Goal: Check status: Check status

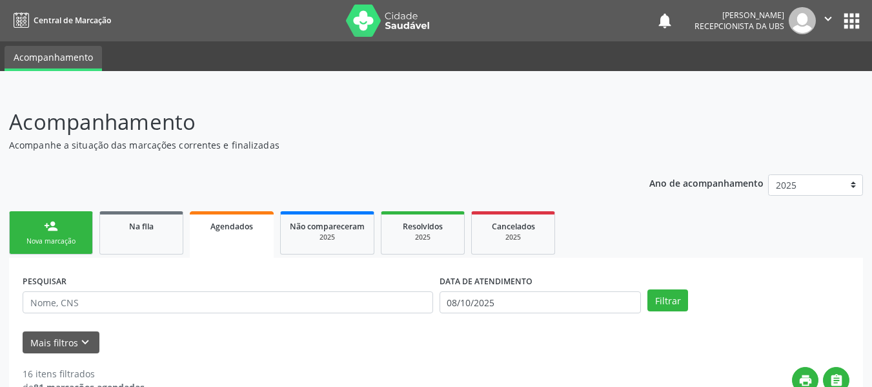
select select "9"
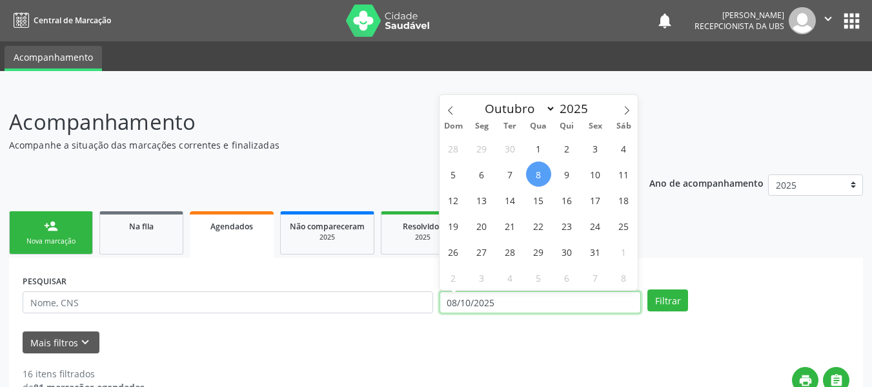
click at [451, 298] on input "08/10/2025" at bounding box center [541, 302] width 202 height 22
click at [540, 147] on span "1" at bounding box center [538, 148] width 25 height 25
type input "01/10/2025"
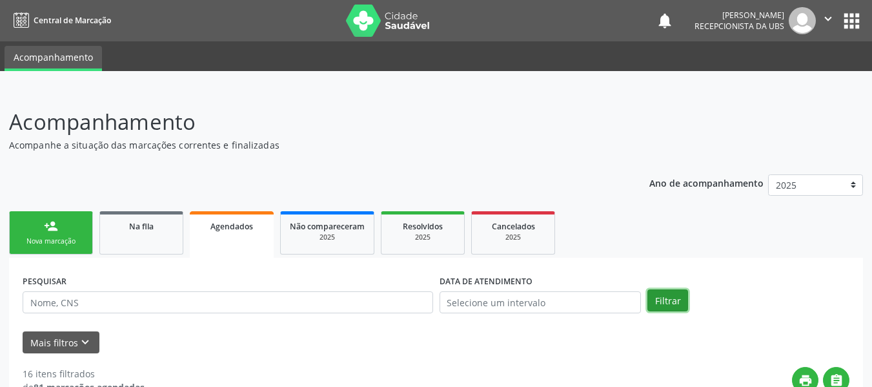
click at [662, 299] on button "Filtrar" at bounding box center [668, 300] width 41 height 22
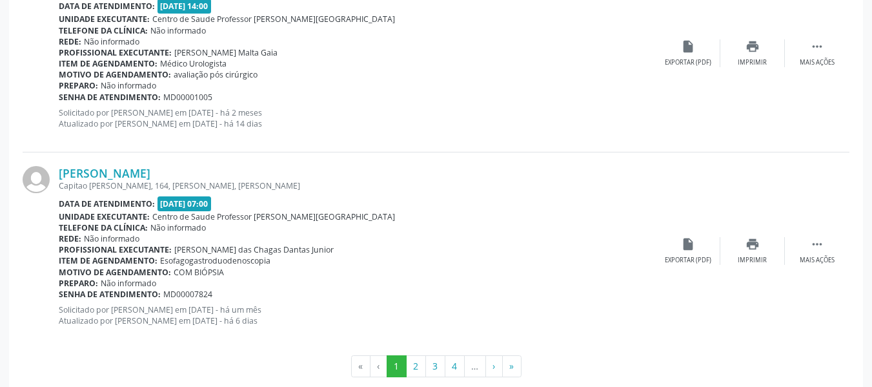
scroll to position [3023, 0]
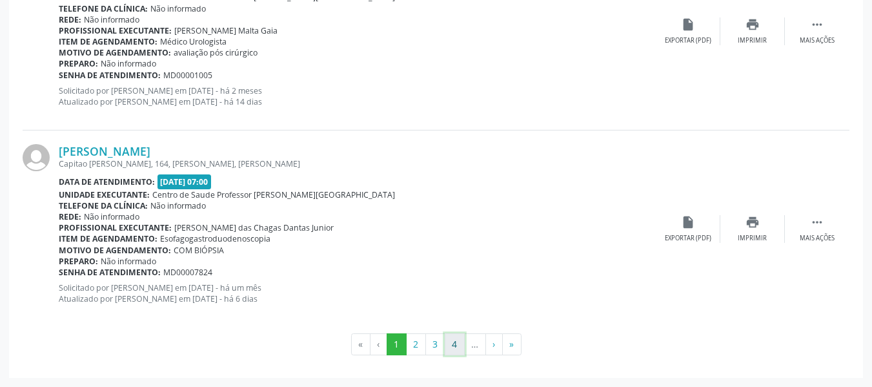
click at [454, 340] on button "4" at bounding box center [455, 344] width 20 height 22
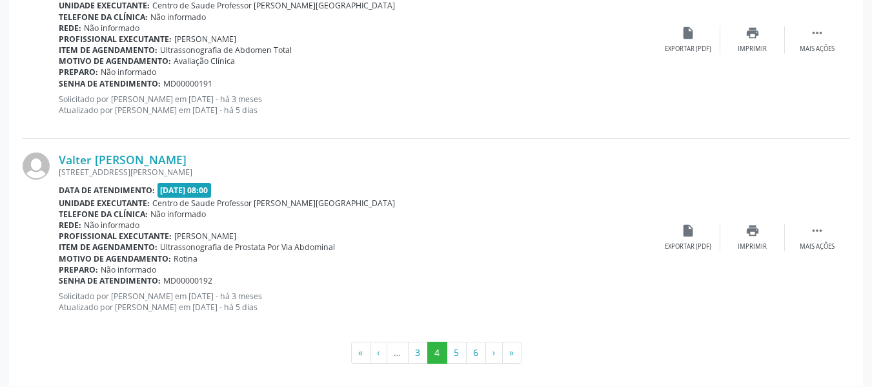
scroll to position [3050, 0]
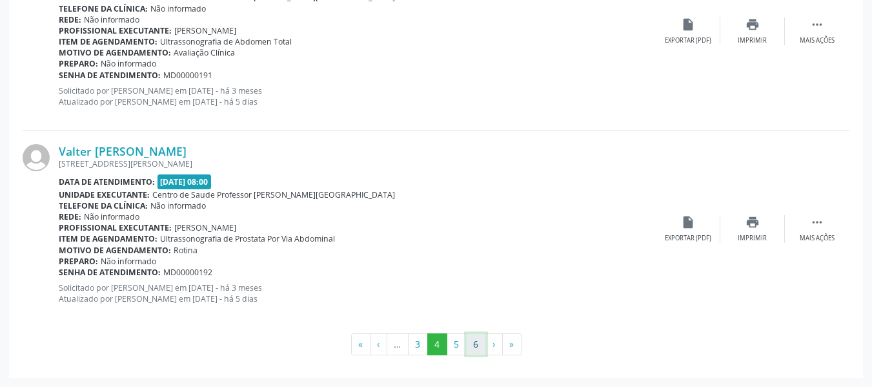
click at [478, 349] on button "6" at bounding box center [476, 344] width 20 height 22
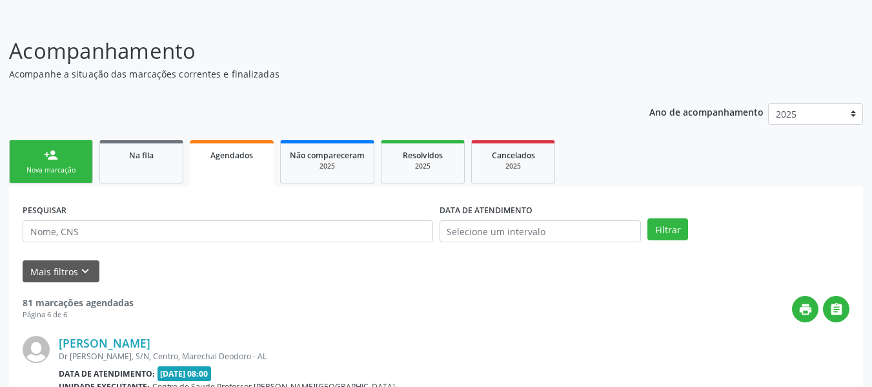
scroll to position [1262, 0]
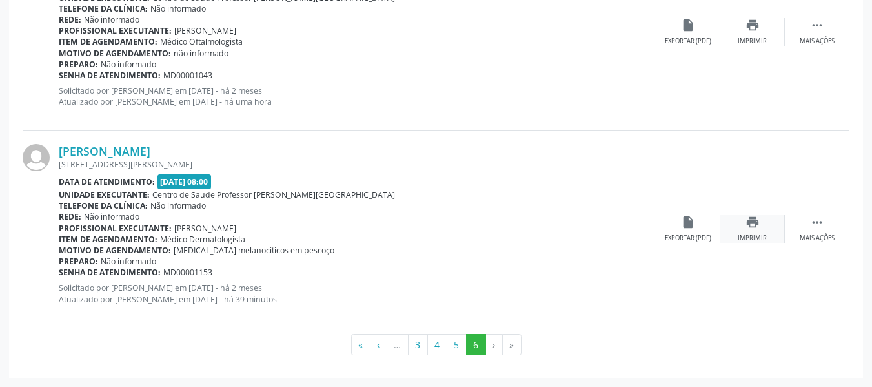
click at [751, 222] on icon "print" at bounding box center [753, 222] width 14 height 14
click at [753, 25] on icon "print" at bounding box center [753, 25] width 14 height 14
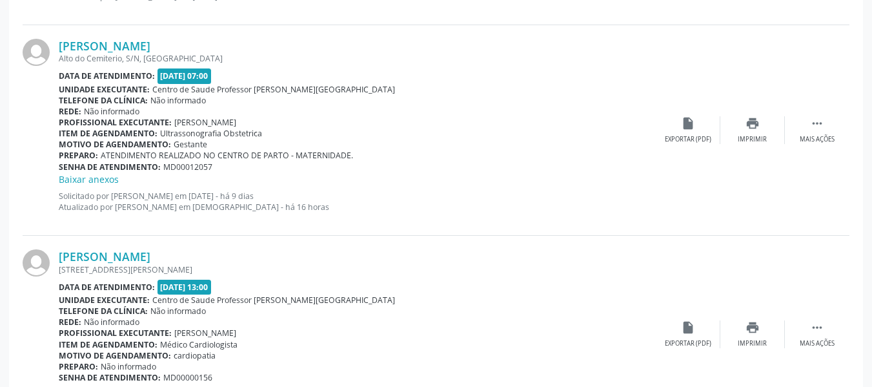
scroll to position [556, 0]
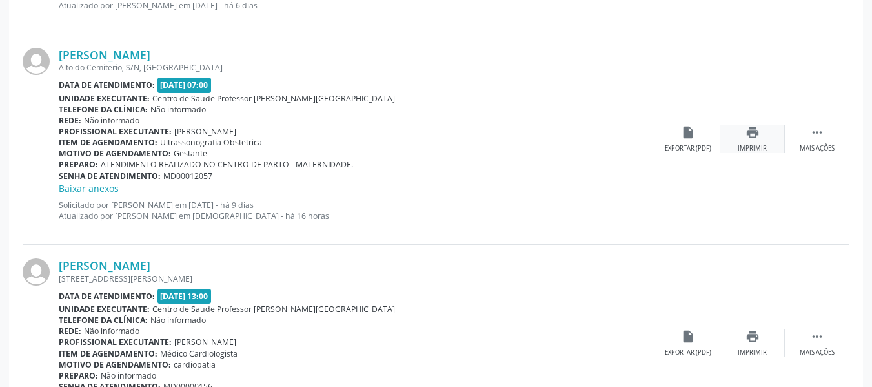
click at [753, 132] on icon "print" at bounding box center [753, 132] width 14 height 14
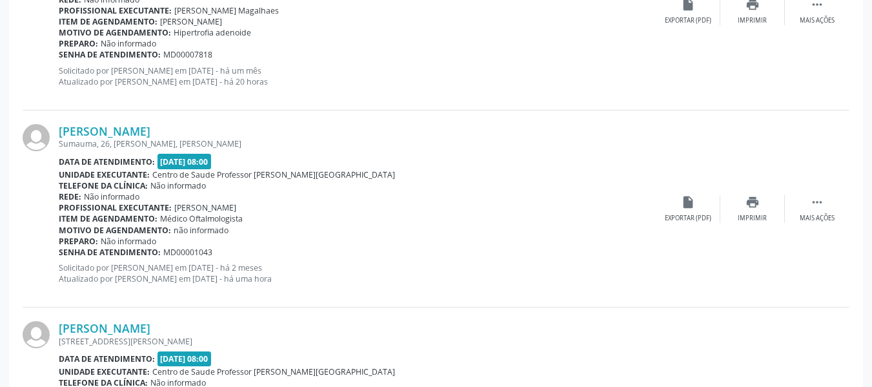
scroll to position [1090, 0]
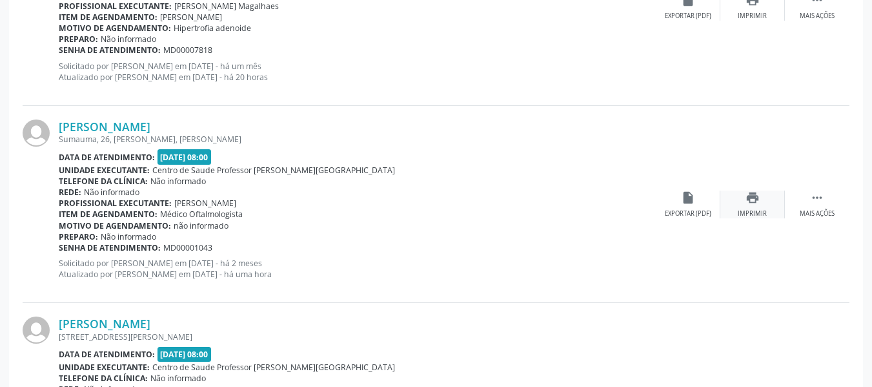
click at [755, 199] on icon "print" at bounding box center [753, 197] width 14 height 14
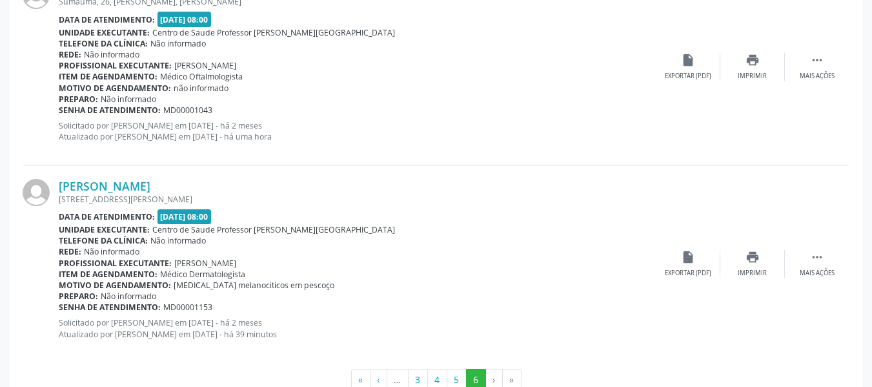
scroll to position [1262, 0]
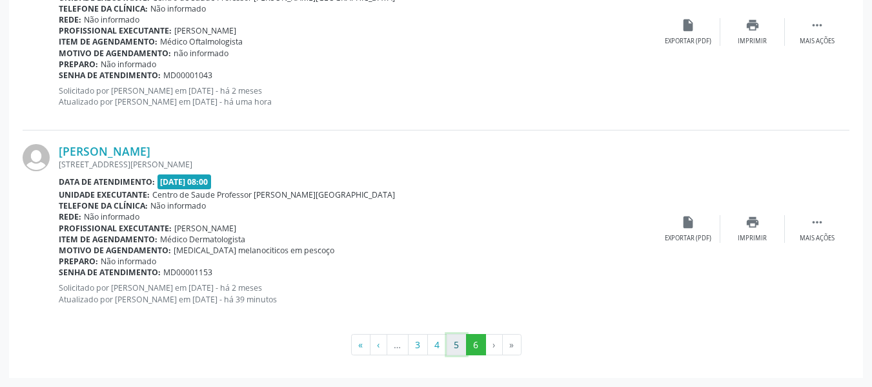
click at [455, 345] on button "5" at bounding box center [457, 345] width 20 height 22
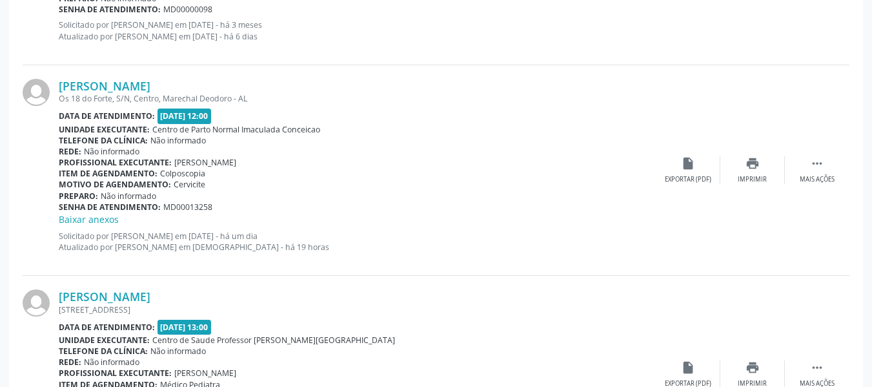
scroll to position [2515, 0]
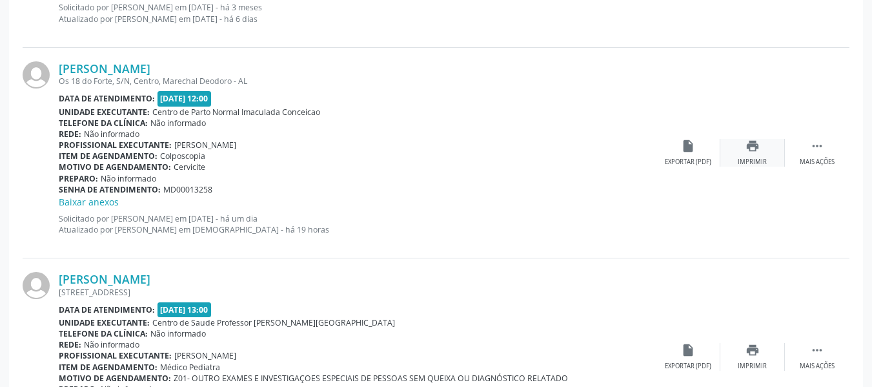
click at [750, 141] on icon "print" at bounding box center [753, 146] width 14 height 14
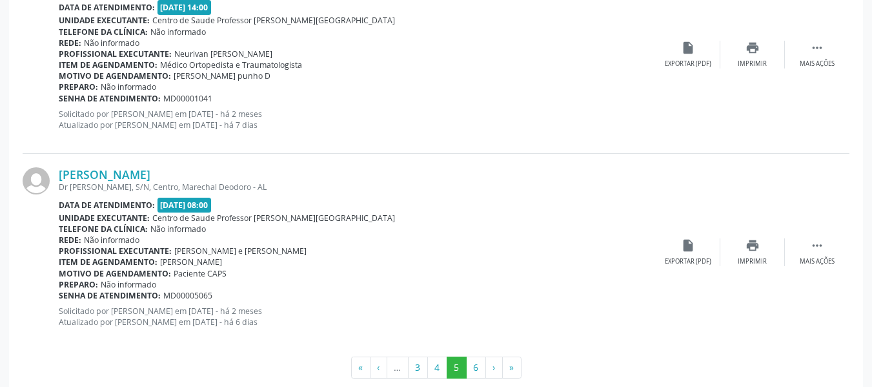
scroll to position [3037, 0]
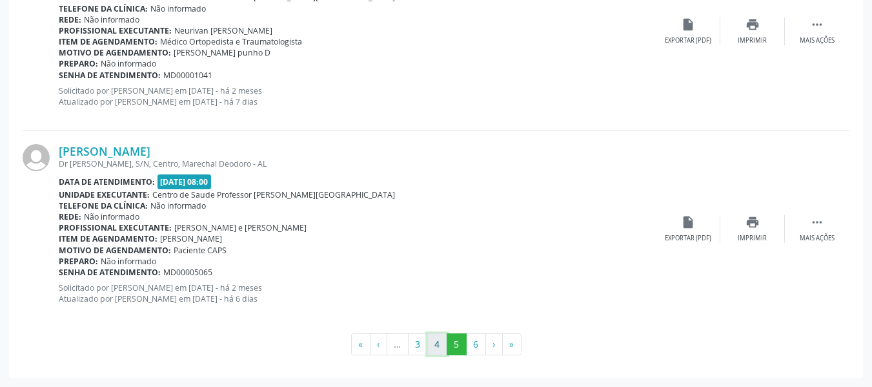
click at [437, 342] on button "4" at bounding box center [437, 344] width 20 height 22
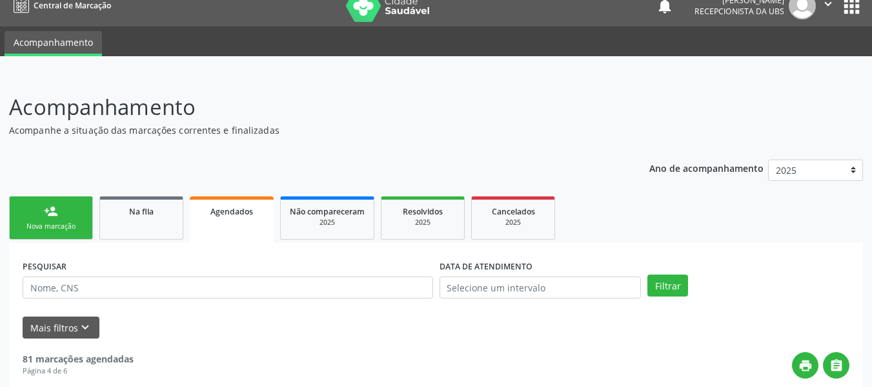
scroll to position [0, 0]
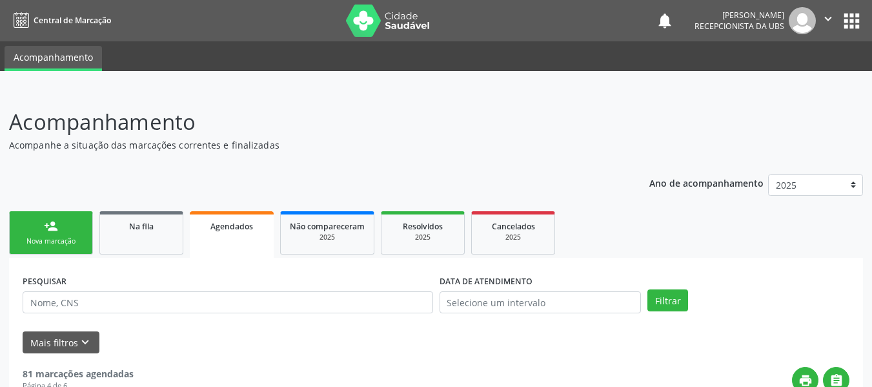
click at [227, 230] on span "Agendados" at bounding box center [231, 226] width 43 height 11
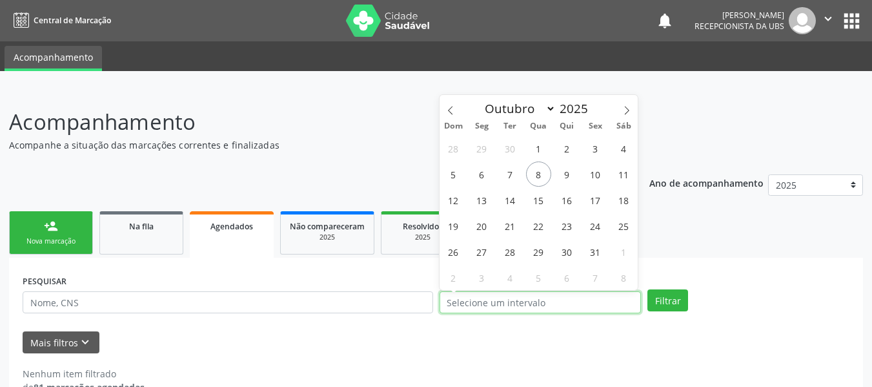
click at [457, 300] on input "text" at bounding box center [541, 302] width 202 height 22
click at [597, 177] on span "10" at bounding box center [595, 173] width 25 height 25
type input "[DATE]"
click at [597, 177] on span "10" at bounding box center [595, 173] width 25 height 25
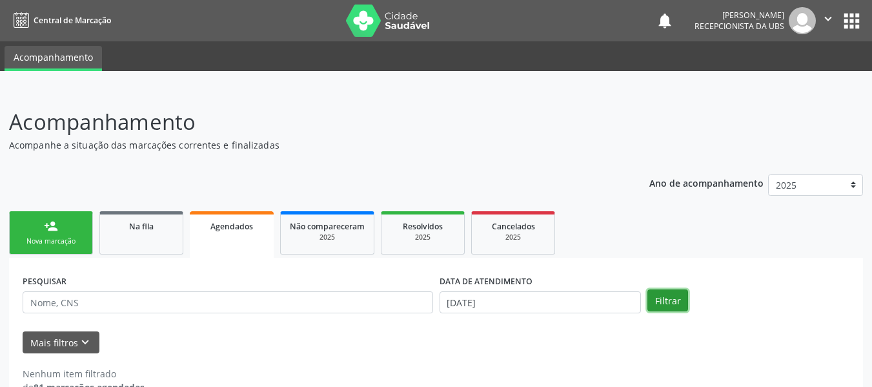
click at [671, 299] on button "Filtrar" at bounding box center [668, 300] width 41 height 22
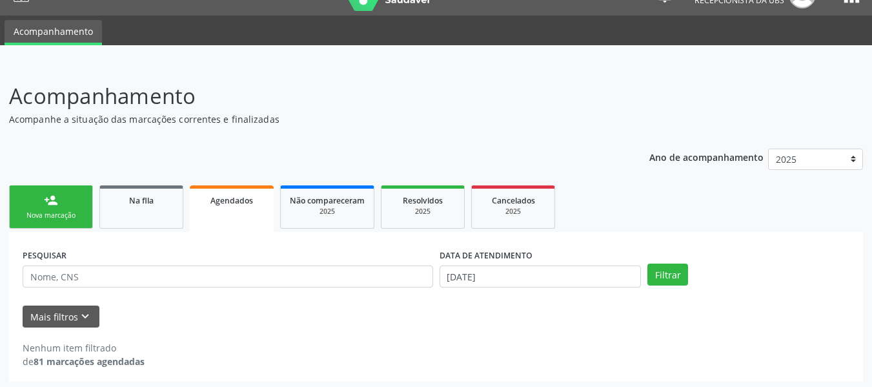
scroll to position [30, 0]
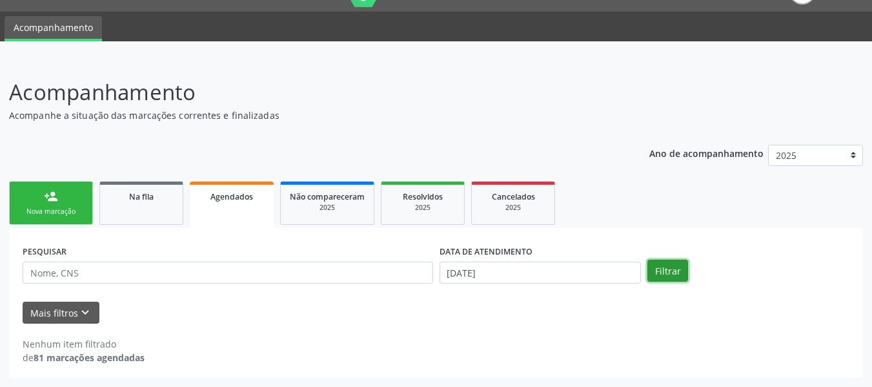
click at [662, 270] on button "Filtrar" at bounding box center [668, 271] width 41 height 22
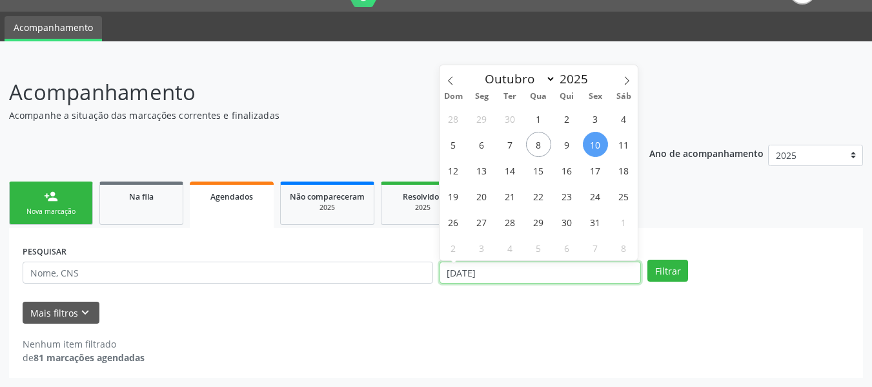
click at [454, 274] on input "[DATE]" at bounding box center [541, 272] width 202 height 22
click at [597, 139] on span "10" at bounding box center [595, 144] width 25 height 25
type input "[DATE]"
click at [597, 139] on span "10" at bounding box center [595, 144] width 25 height 25
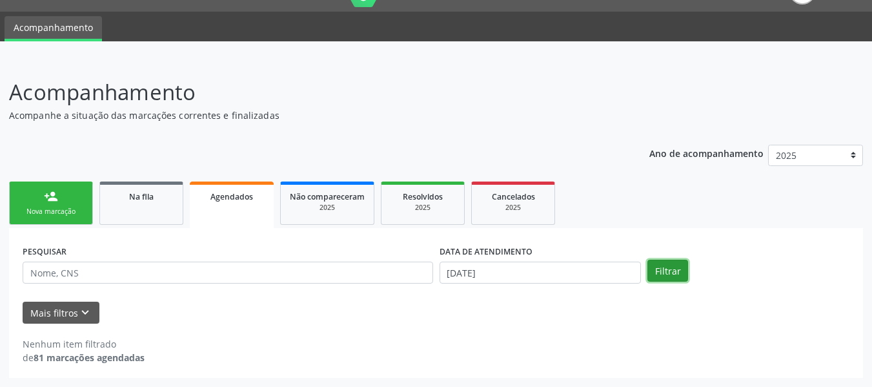
click at [669, 267] on button "Filtrar" at bounding box center [668, 271] width 41 height 22
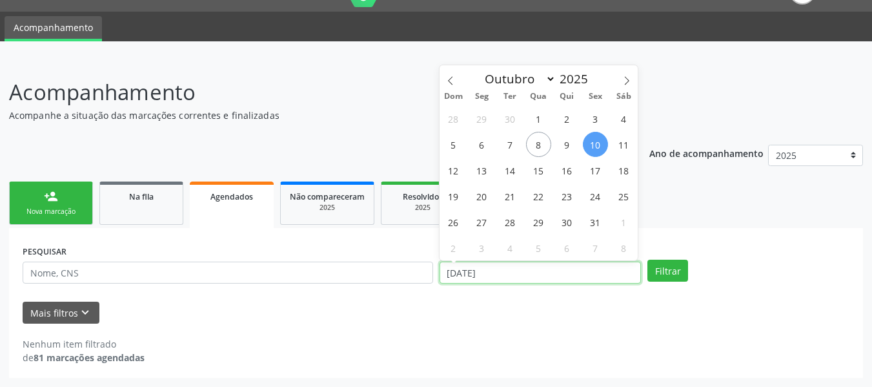
click at [454, 271] on input "[DATE]" at bounding box center [541, 272] width 202 height 22
click at [510, 171] on span "14" at bounding box center [510, 170] width 25 height 25
type input "[DATE]"
click at [510, 171] on span "14" at bounding box center [510, 170] width 25 height 25
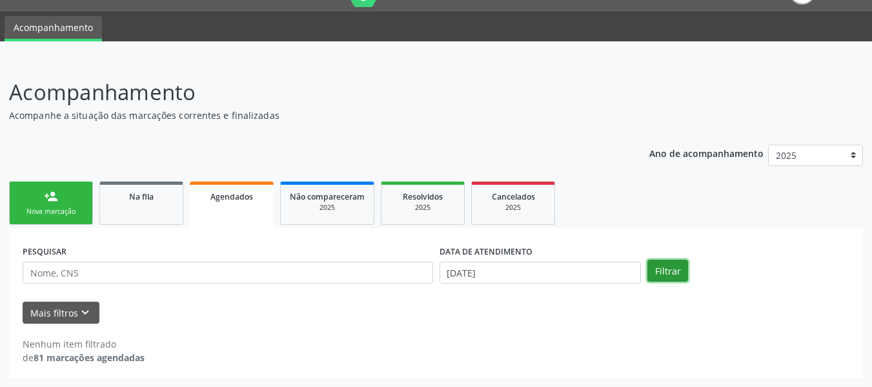
click at [669, 268] on button "Filtrar" at bounding box center [668, 271] width 41 height 22
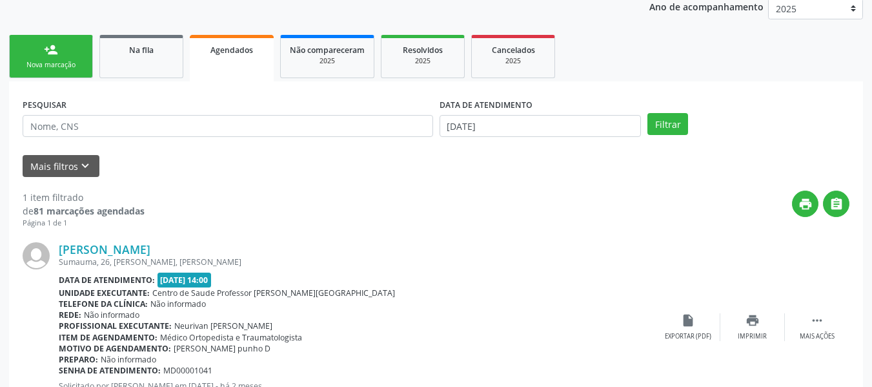
scroll to position [237, 0]
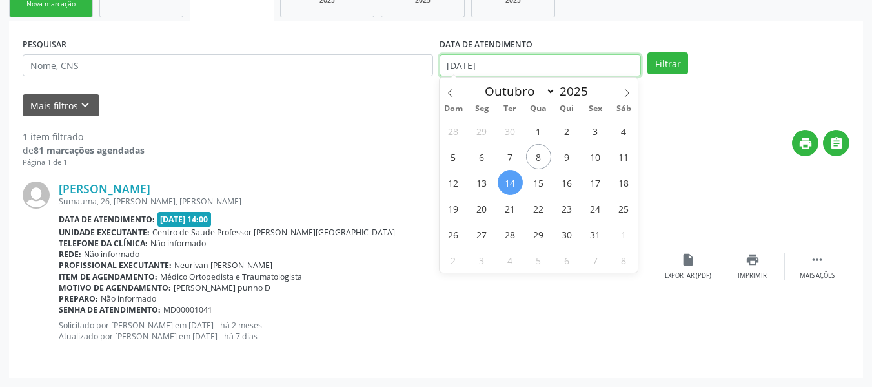
click at [456, 62] on input "[DATE]" at bounding box center [541, 65] width 202 height 22
click at [540, 182] on span "15" at bounding box center [538, 182] width 25 height 25
type input "[DATE]"
click at [540, 182] on span "15" at bounding box center [538, 182] width 25 height 25
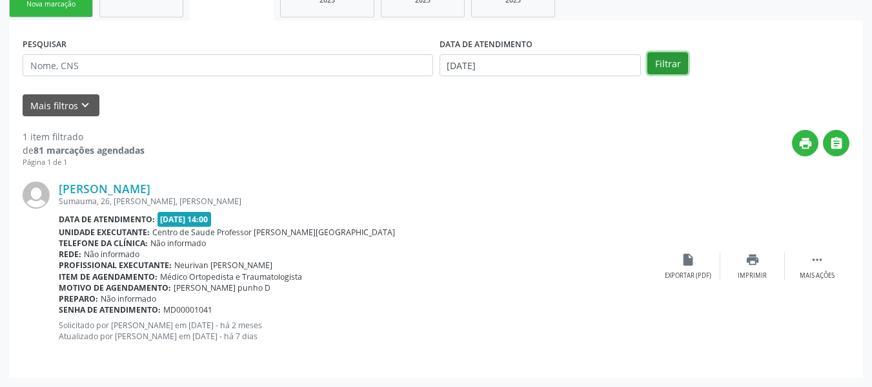
click at [657, 61] on button "Filtrar" at bounding box center [668, 63] width 41 height 22
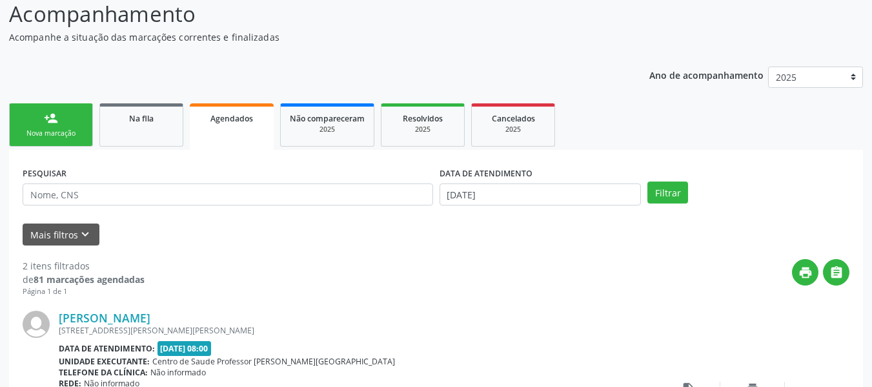
scroll to position [56, 0]
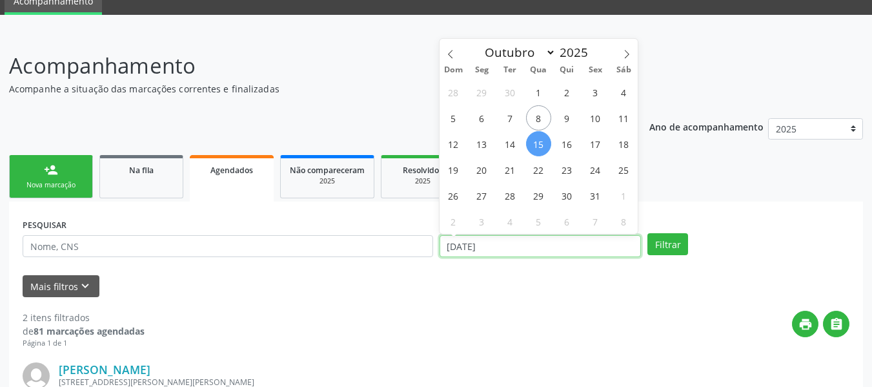
click at [496, 249] on input "[DATE]" at bounding box center [541, 246] width 202 height 22
click at [567, 147] on span "16" at bounding box center [567, 143] width 25 height 25
type input "[DATE]"
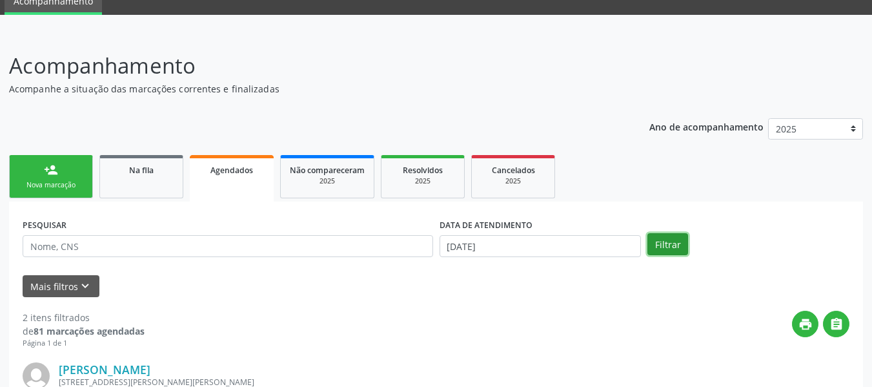
click at [668, 241] on button "Filtrar" at bounding box center [668, 244] width 41 height 22
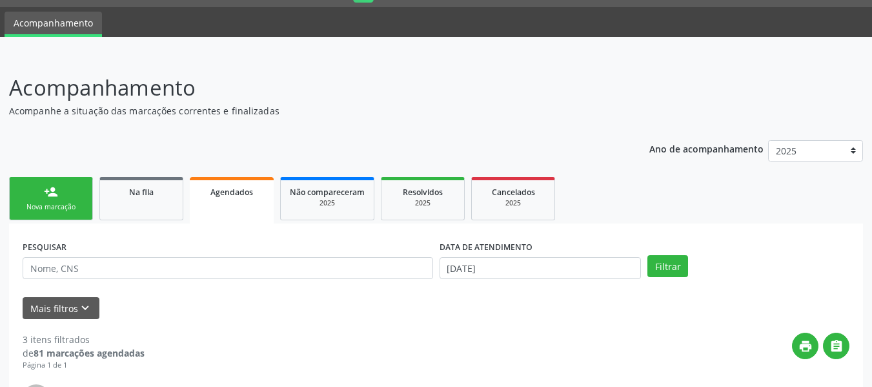
scroll to position [0, 0]
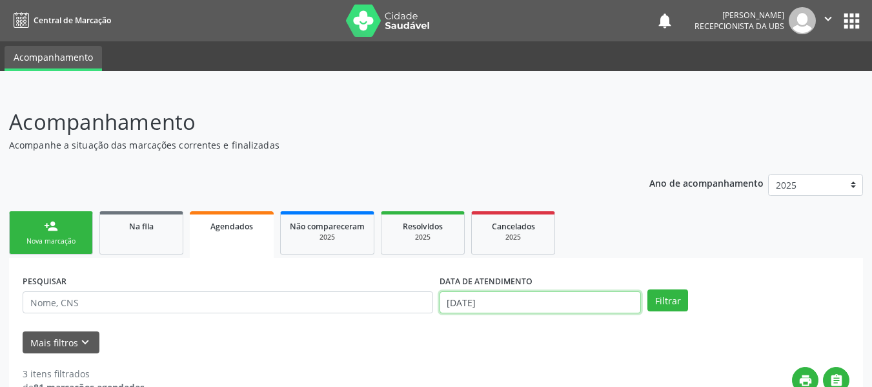
click at [480, 303] on input "[DATE]" at bounding box center [541, 302] width 202 height 22
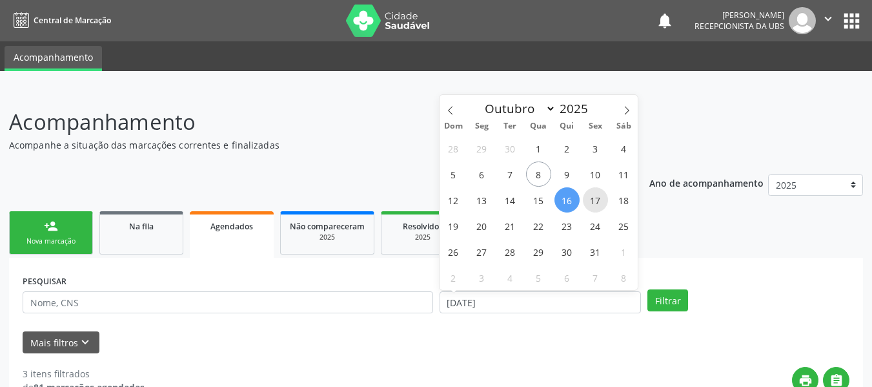
click at [597, 198] on span "17" at bounding box center [595, 199] width 25 height 25
type input "[DATE]"
click at [597, 198] on span "17" at bounding box center [595, 199] width 25 height 25
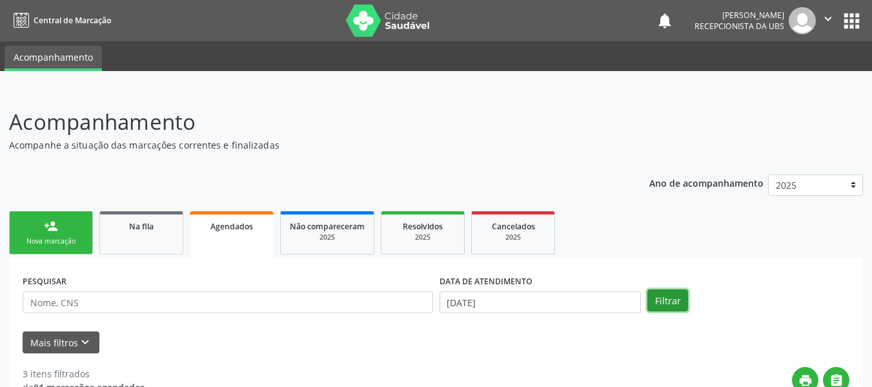
click at [664, 294] on button "Filtrar" at bounding box center [668, 300] width 41 height 22
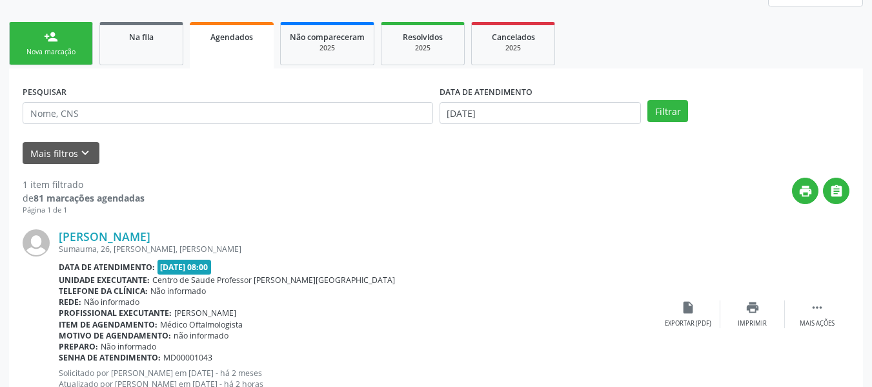
scroll to position [215, 0]
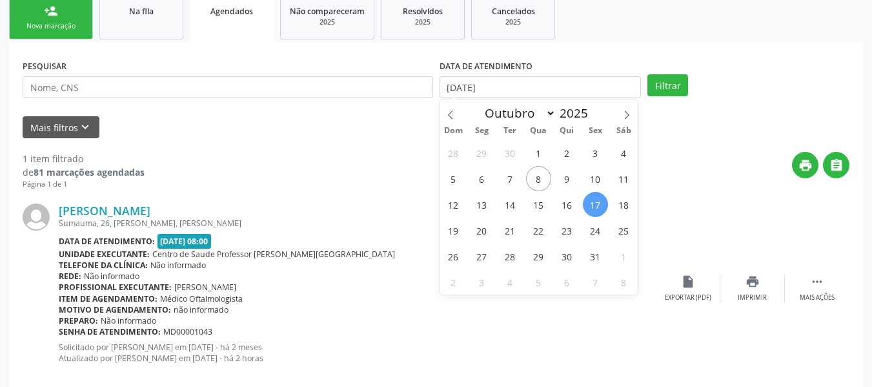
select select "9"
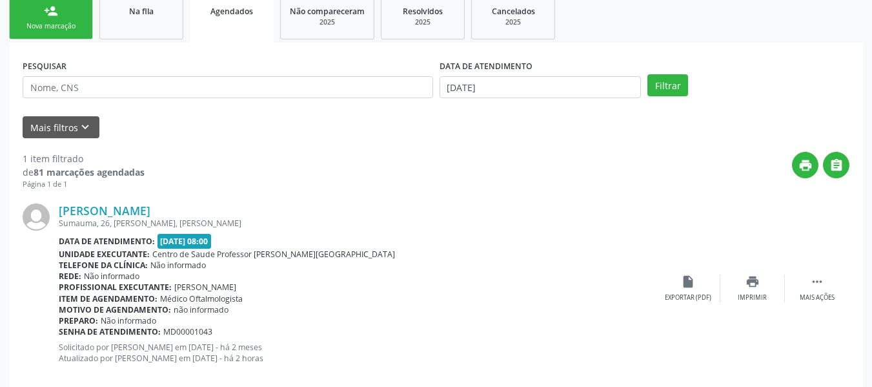
drag, startPoint x: 455, startPoint y: 86, endPoint x: 604, endPoint y: 46, distance: 153.8
click at [604, 46] on div "PESQUISAR DATA DE ATENDIMENTO [DATE] Filtrar UNIDADE EXECUTANTE Selecione uma u…" at bounding box center [436, 221] width 854 height 357
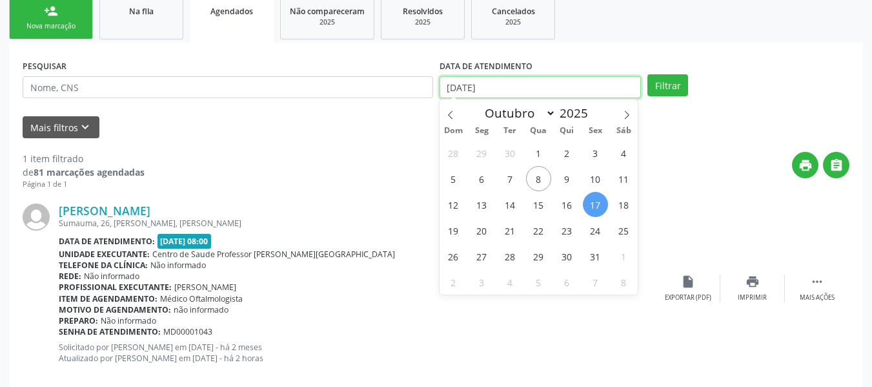
click at [547, 95] on input "[DATE]" at bounding box center [541, 87] width 202 height 22
click at [484, 229] on span "20" at bounding box center [481, 230] width 25 height 25
type input "[DATE]"
click at [484, 229] on span "20" at bounding box center [481, 230] width 25 height 25
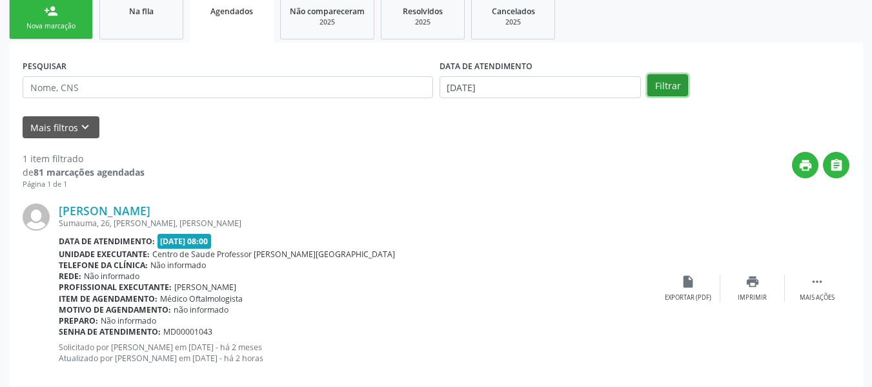
click at [668, 85] on button "Filtrar" at bounding box center [668, 85] width 41 height 22
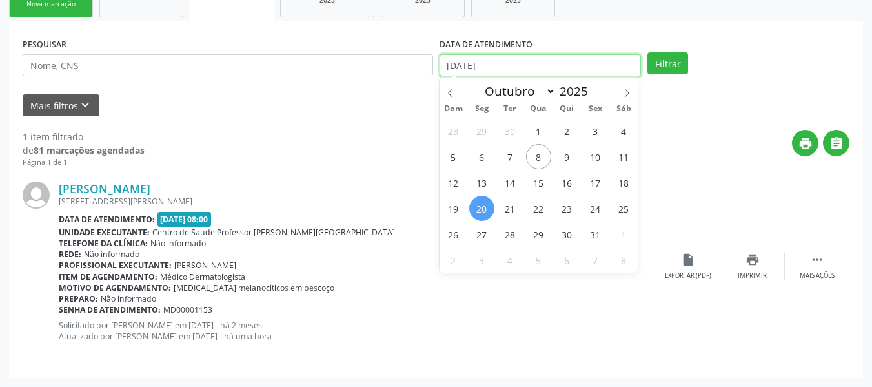
click at [469, 61] on input "[DATE]" at bounding box center [541, 65] width 202 height 22
click at [483, 181] on span "13" at bounding box center [481, 182] width 25 height 25
type input "[DATE]"
click at [483, 181] on span "13" at bounding box center [481, 182] width 25 height 25
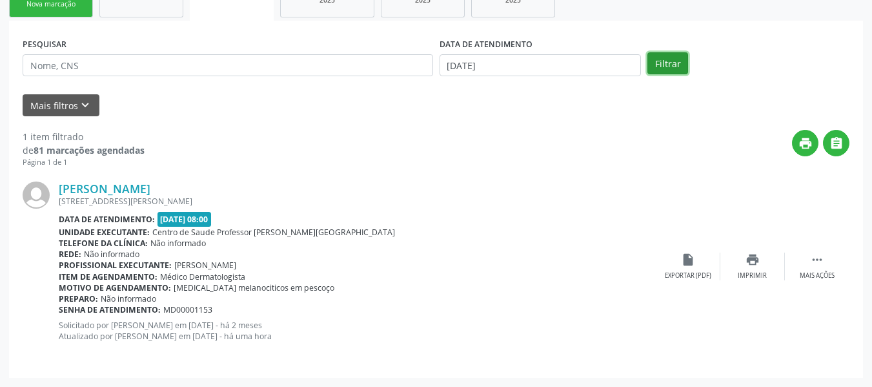
click at [670, 60] on button "Filtrar" at bounding box center [668, 63] width 41 height 22
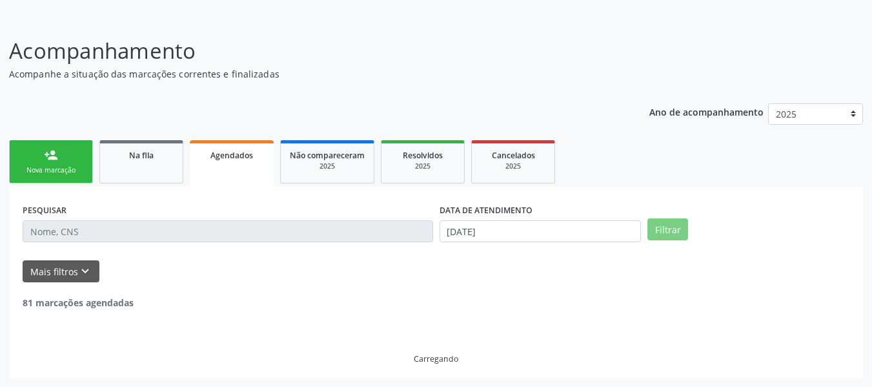
click at [670, 60] on header "Acompanhamento Acompanhe a situação das marcações correntes e finalizadas Relat…" at bounding box center [436, 58] width 854 height 46
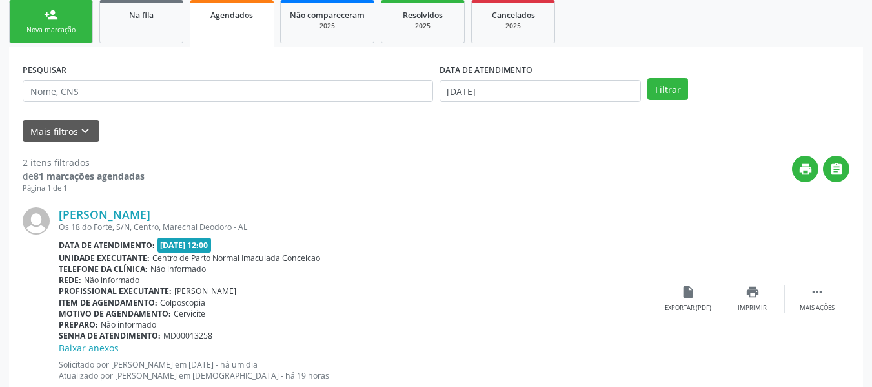
scroll to position [185, 0]
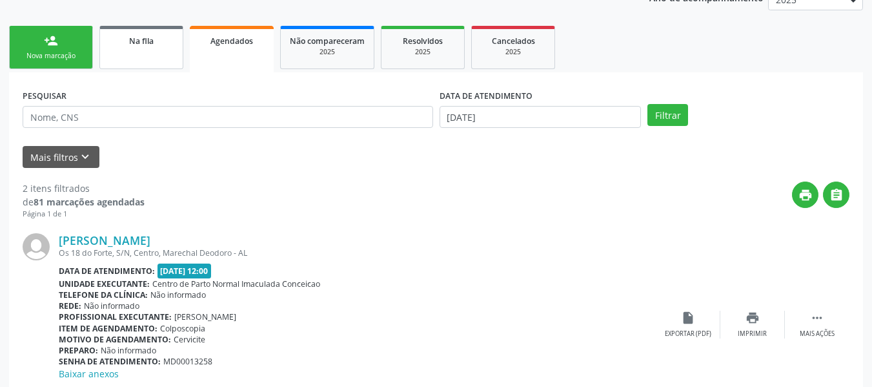
click at [141, 42] on span "Na fila" at bounding box center [141, 41] width 25 height 11
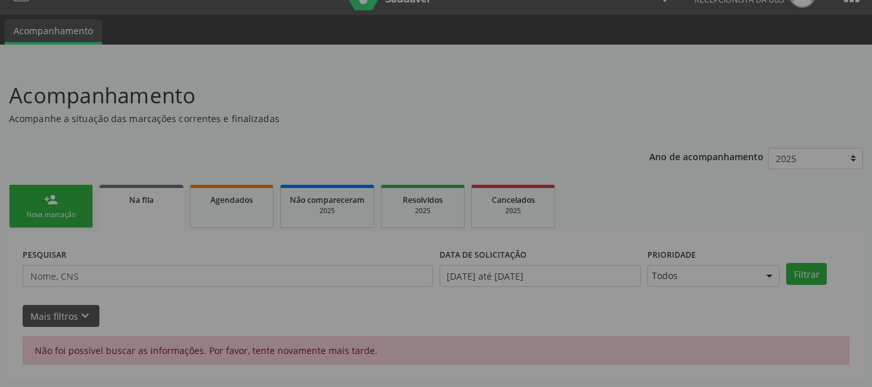
scroll to position [26, 0]
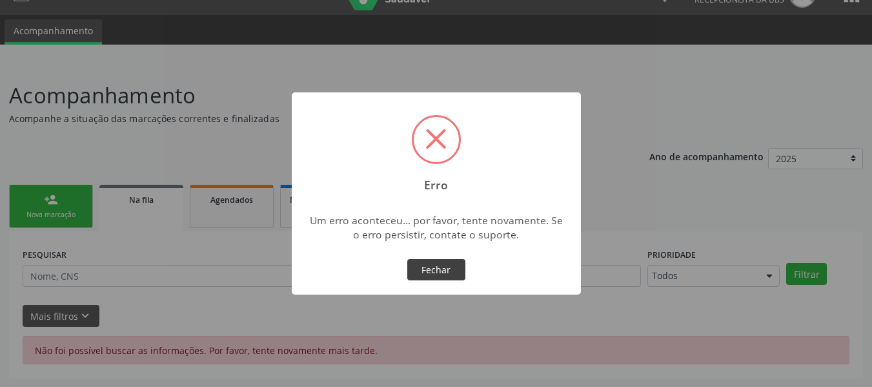
click at [433, 271] on button "Fechar" at bounding box center [436, 270] width 58 height 22
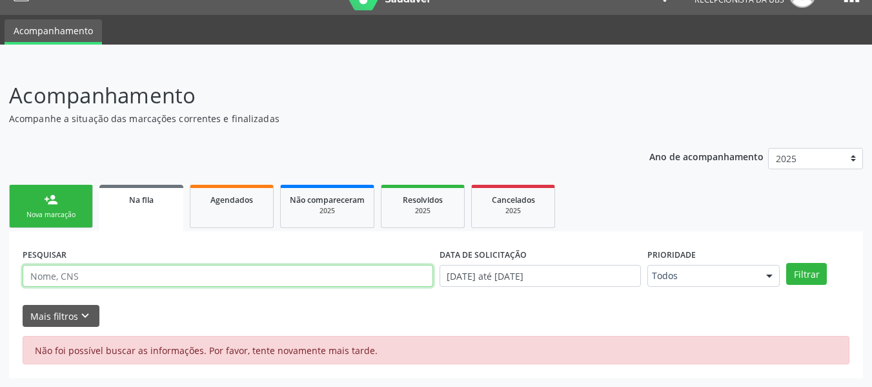
click at [76, 278] on input "text" at bounding box center [228, 276] width 411 height 22
type input "[PERSON_NAME]"
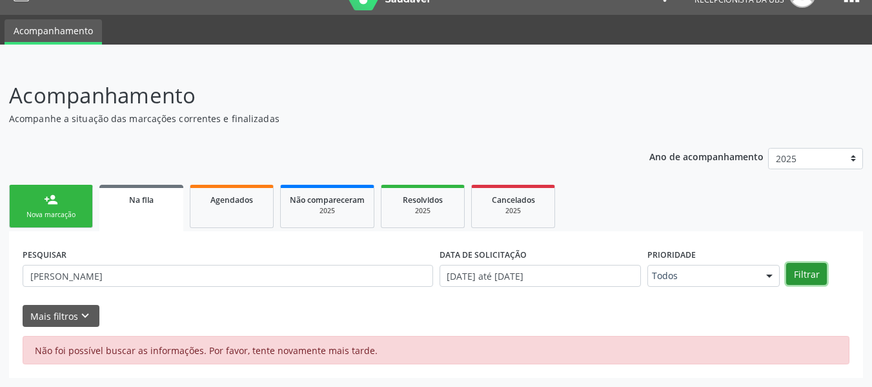
click at [805, 272] on button "Filtrar" at bounding box center [806, 274] width 41 height 22
